Goal: Transaction & Acquisition: Book appointment/travel/reservation

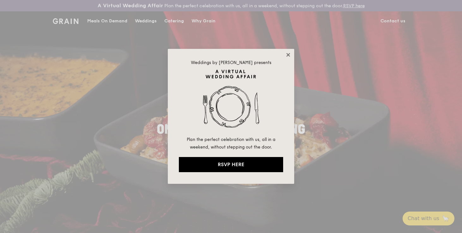
click at [287, 53] on icon at bounding box center [288, 55] width 6 height 6
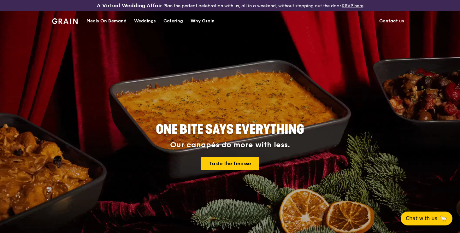
click at [110, 23] on div "Meals On Demand" at bounding box center [107, 21] width 40 height 19
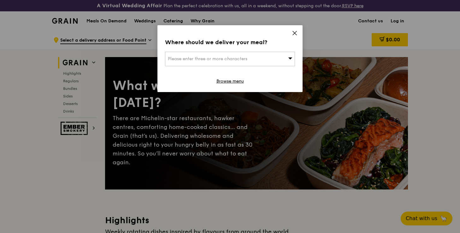
click at [295, 33] on icon at bounding box center [295, 33] width 4 height 4
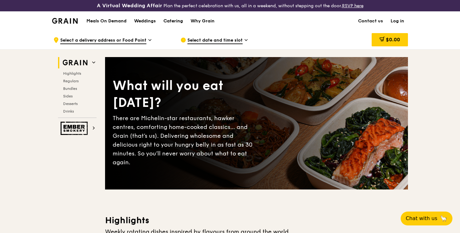
click at [173, 22] on div "Catering" at bounding box center [174, 21] width 20 height 19
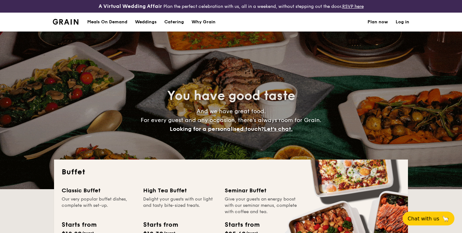
select select
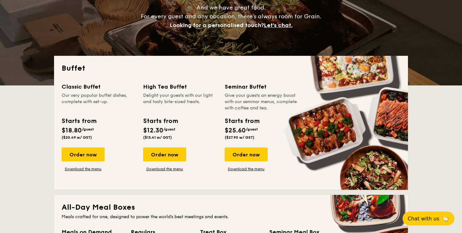
scroll to position [111, 0]
